Goal: Find specific page/section: Find specific page/section

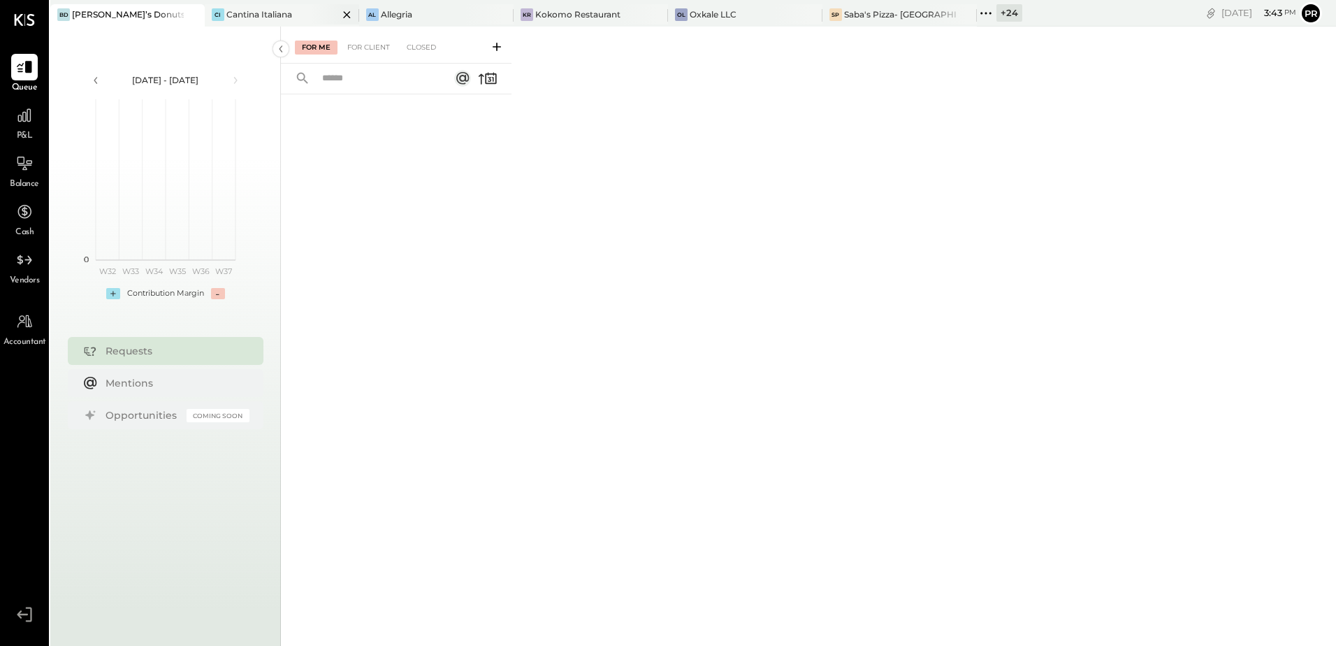
click at [246, 16] on div "Cantina Italiana" at bounding box center [259, 14] width 66 height 12
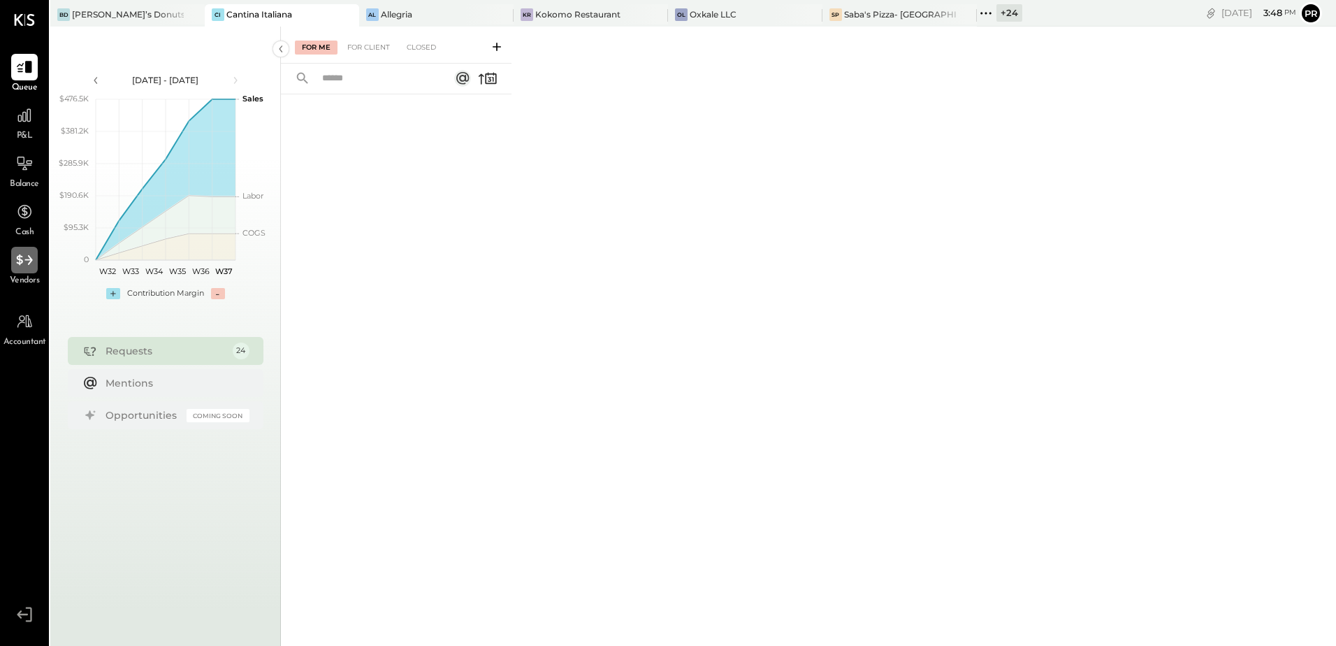
click at [22, 270] on div at bounding box center [24, 260] width 27 height 27
